Goal: Information Seeking & Learning: Learn about a topic

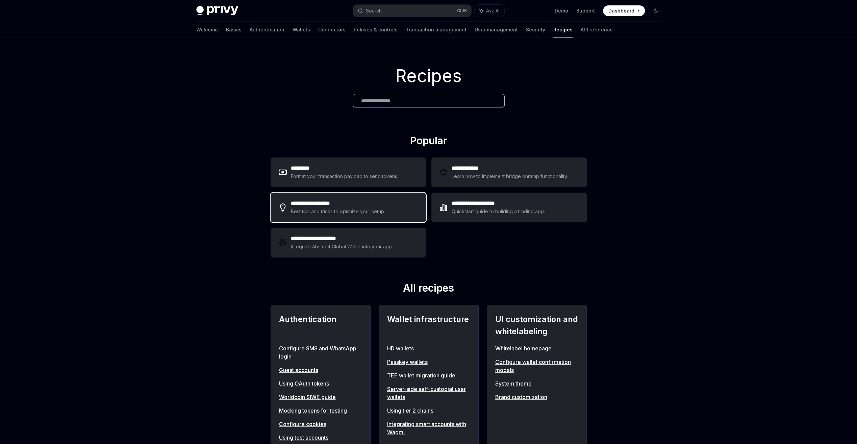
click at [334, 210] on div "Best tips and tricks to optimize your setup." at bounding box center [338, 212] width 95 height 8
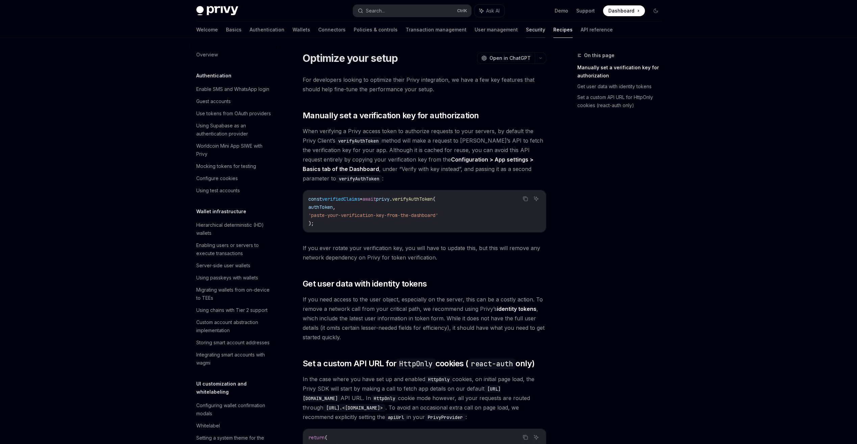
click at [526, 28] on link "Security" at bounding box center [535, 30] width 19 height 16
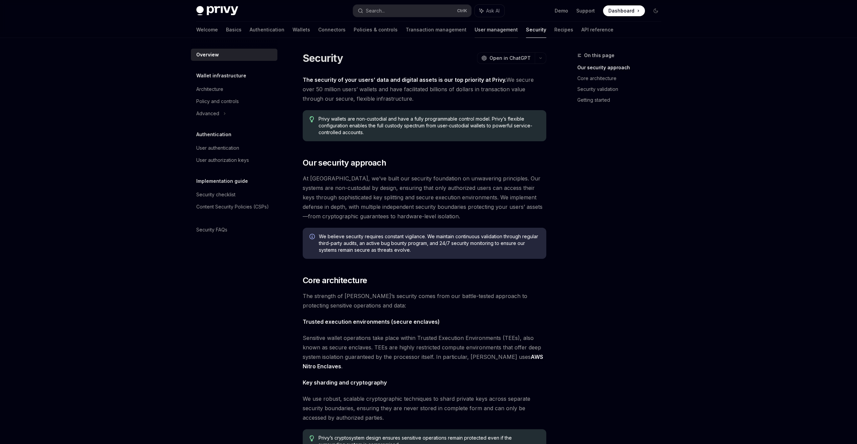
click at [475, 28] on link "User management" at bounding box center [496, 30] width 43 height 16
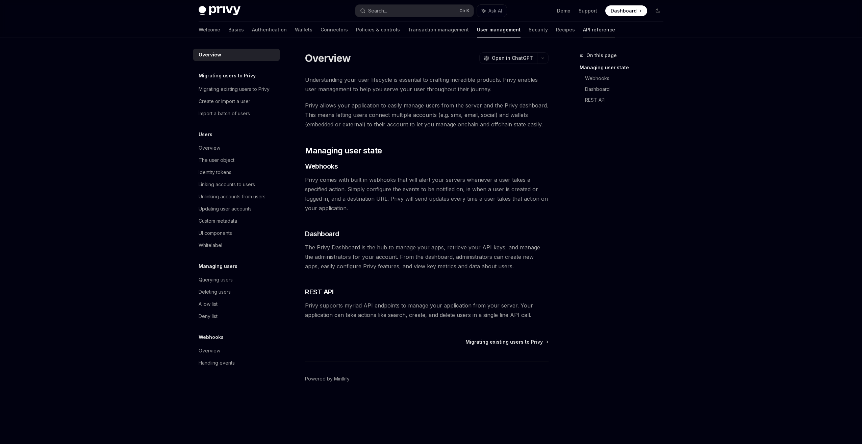
click at [583, 31] on link "API reference" at bounding box center [599, 30] width 32 height 16
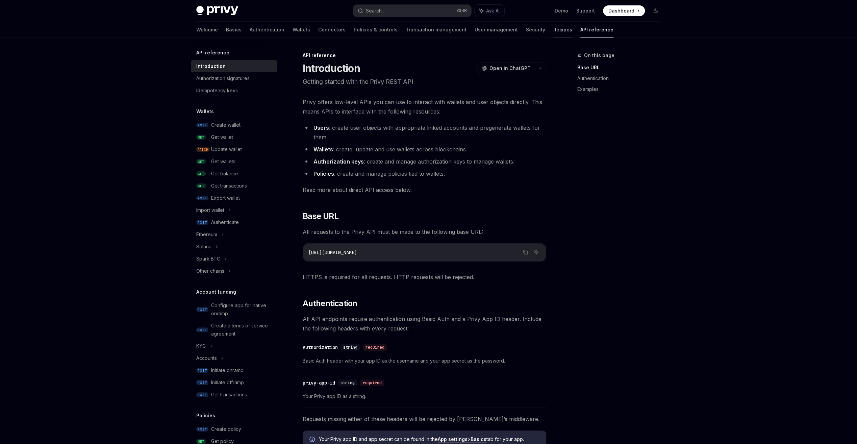
click at [554, 32] on link "Recipes" at bounding box center [563, 30] width 19 height 16
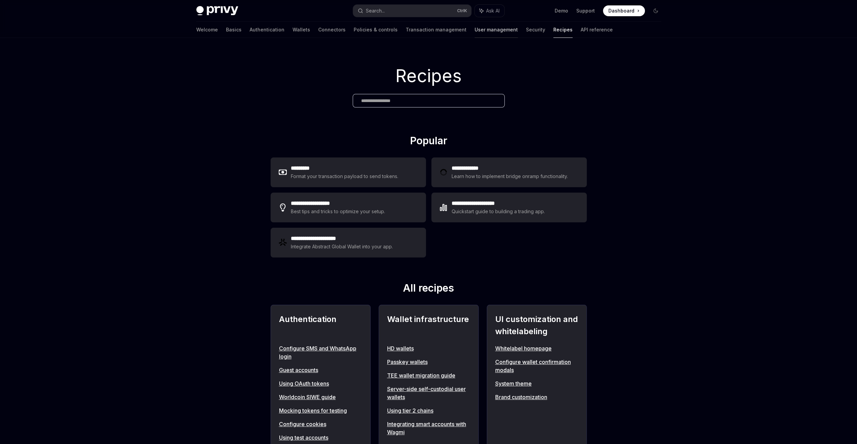
click at [475, 32] on link "User management" at bounding box center [496, 30] width 43 height 16
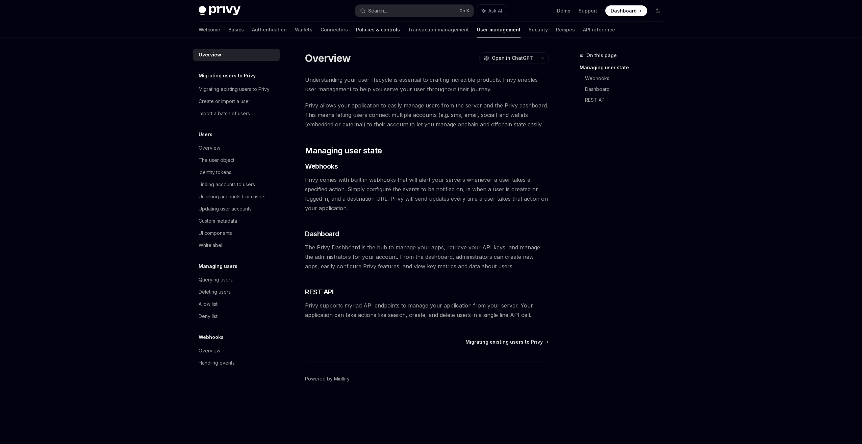
click at [356, 30] on link "Policies & controls" at bounding box center [378, 30] width 44 height 16
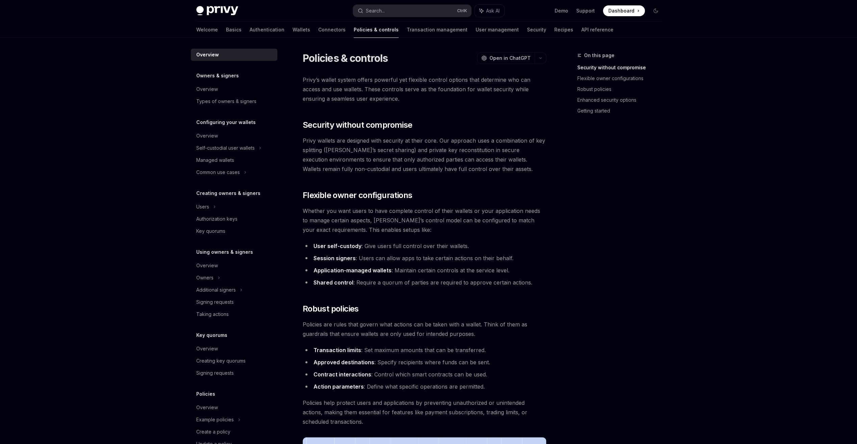
click at [216, 28] on div "Welcome Basics Authentication Wallets Connectors Policies & controls Transactio…" at bounding box center [404, 30] width 417 height 16
click at [213, 28] on div "Welcome Basics Authentication Wallets Connectors Policies & controls Transactio…" at bounding box center [404, 30] width 417 height 16
click at [226, 28] on link "Basics" at bounding box center [234, 30] width 16 height 16
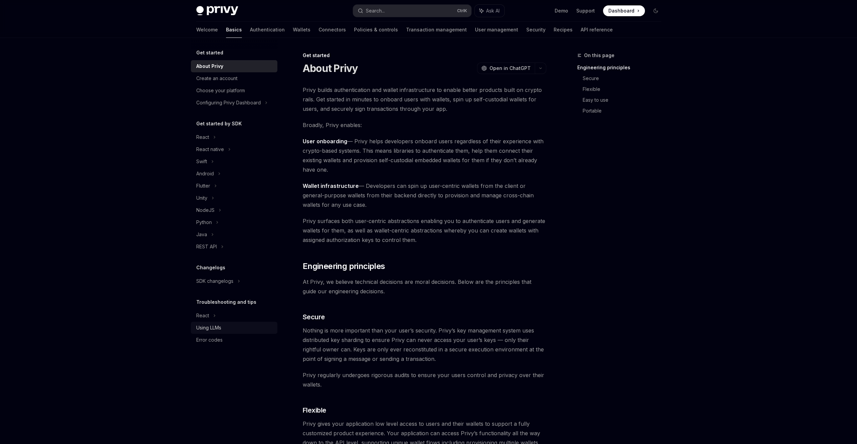
click at [226, 326] on div "Using LLMs" at bounding box center [234, 328] width 77 height 8
type textarea "*"
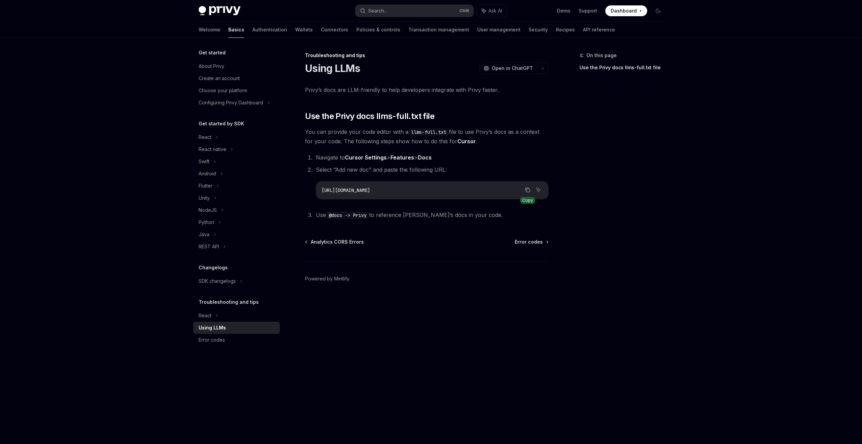
click at [529, 189] on icon "Copy the contents from the code block" at bounding box center [527, 189] width 5 height 5
